Goal: Find specific page/section: Find specific page/section

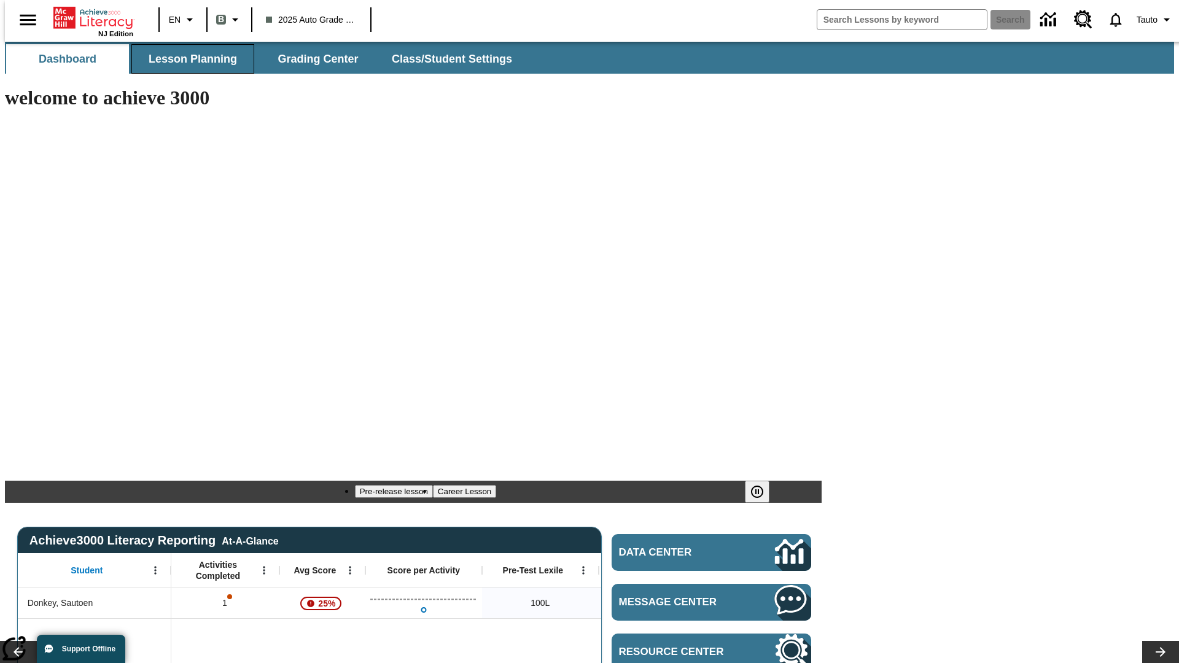
click at [188, 59] on span "Lesson Planning" at bounding box center [193, 59] width 88 height 14
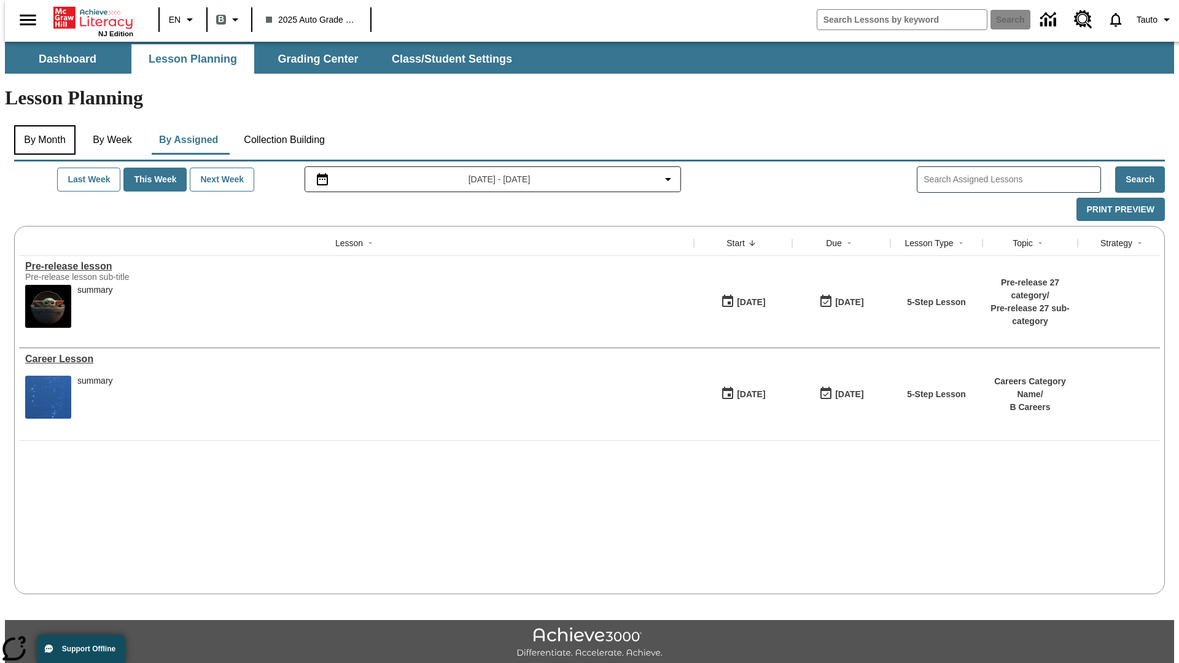
click at [41, 125] on button "By Month" at bounding box center [44, 139] width 61 height 29
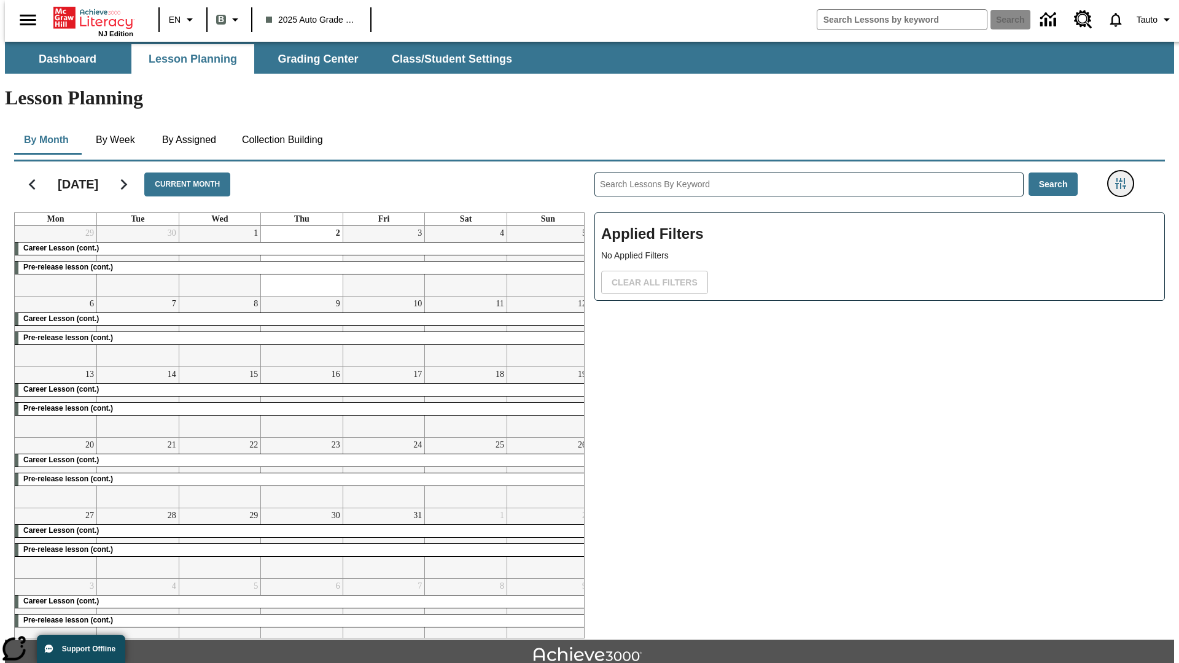
click at [1125, 178] on icon "Filters Side menu" at bounding box center [1120, 183] width 11 height 11
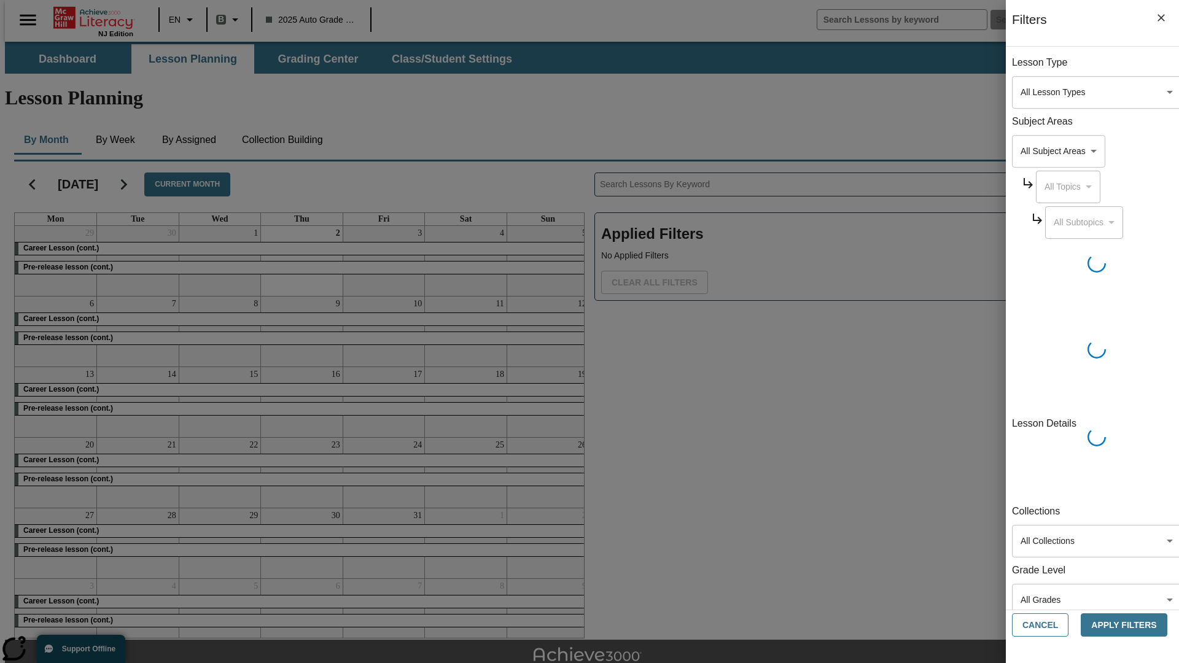
click at [885, 437] on body "Skip to main content NJ Edition EN B 2025 Auto Grade 1 B Search 0 Tauto Dashboa…" at bounding box center [590, 381] width 1170 height 678
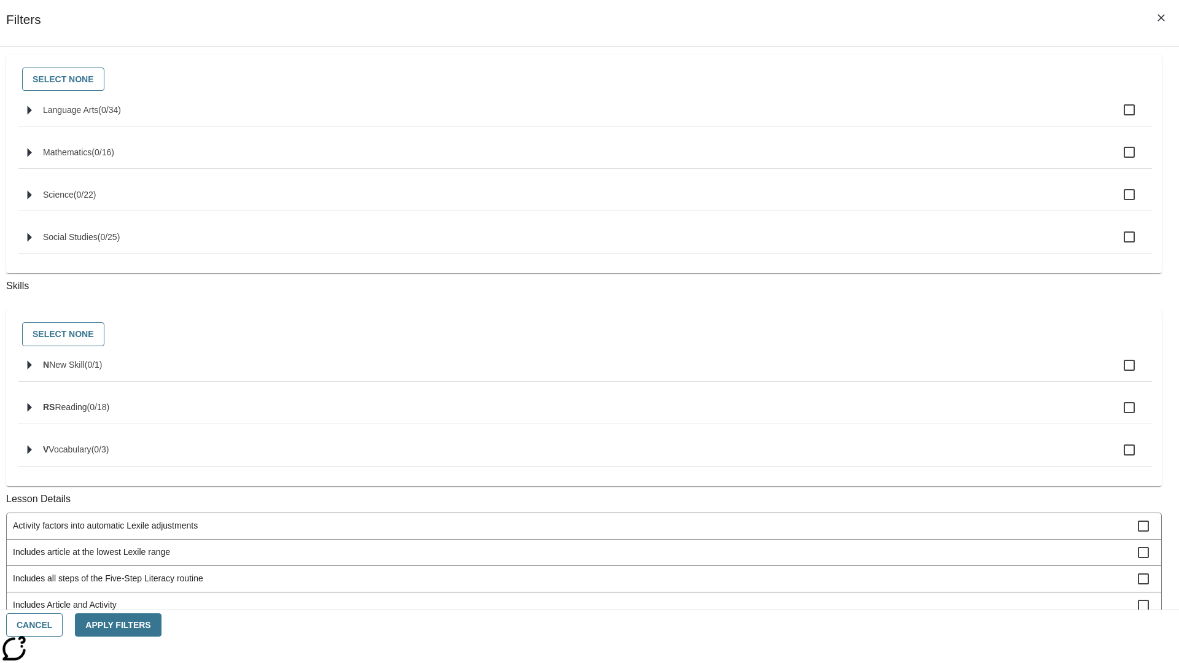
scroll to position [511, 0]
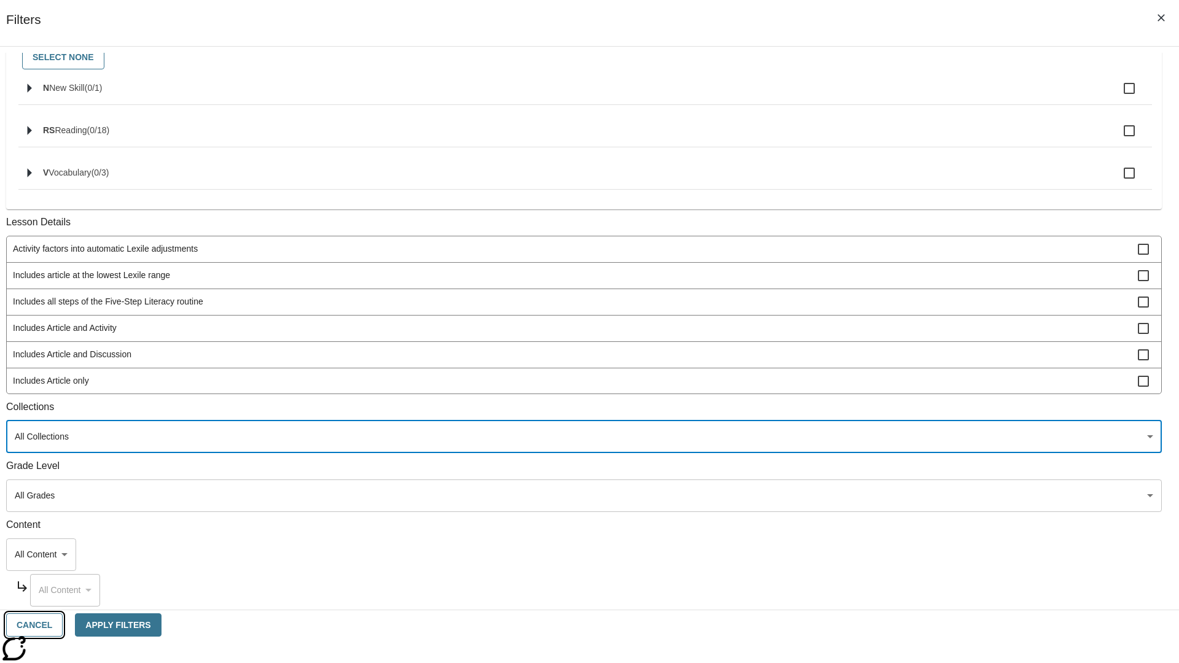
click at [63, 625] on button "Cancel" at bounding box center [34, 626] width 57 height 24
click at [88, 17] on icon "Home" at bounding box center [94, 18] width 82 height 25
